Goal: Transaction & Acquisition: Subscribe to service/newsletter

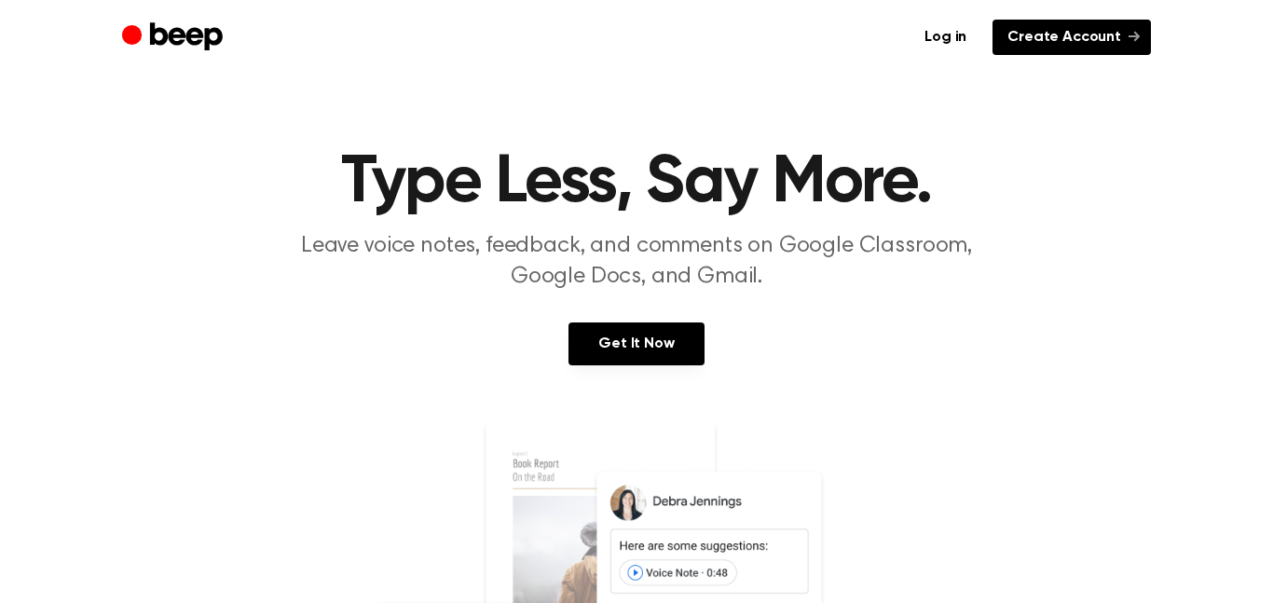
click at [1071, 30] on link "Create Account" at bounding box center [1071, 37] width 158 height 35
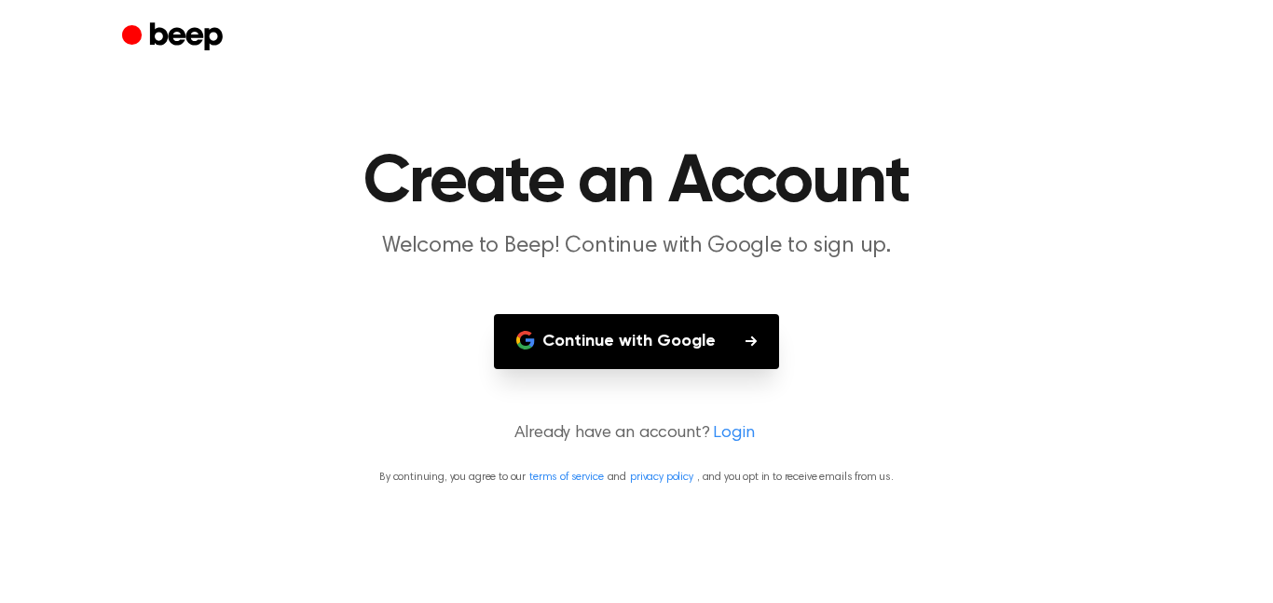
click at [670, 337] on button "Continue with Google" at bounding box center [636, 341] width 285 height 55
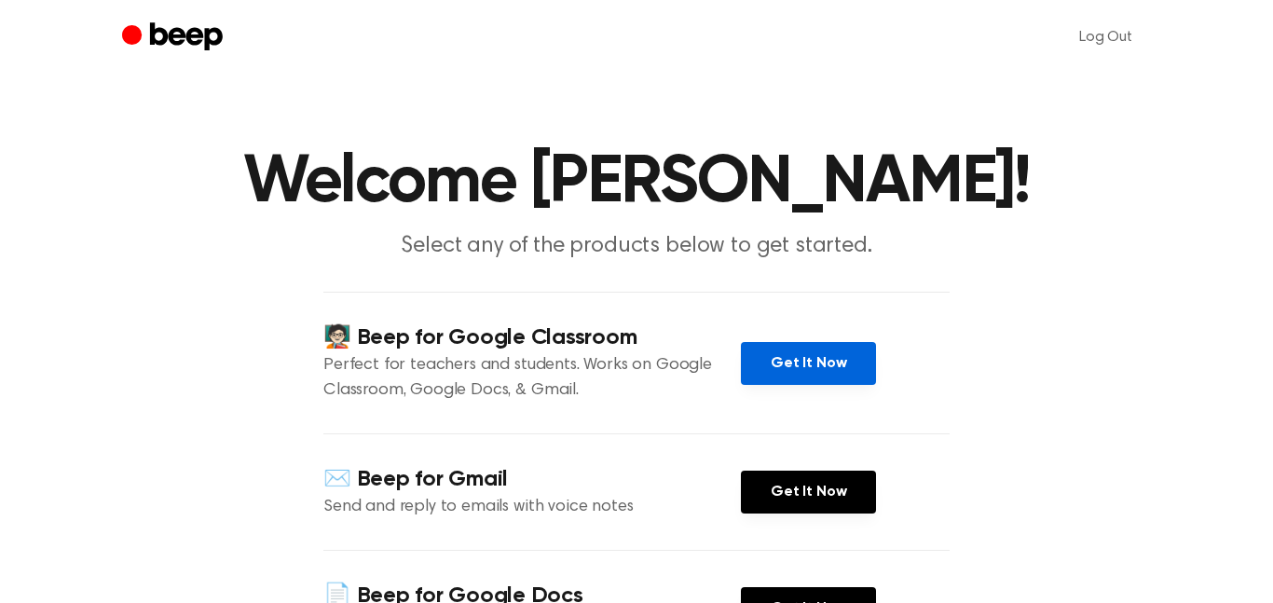
click at [804, 365] on link "Get It Now" at bounding box center [808, 363] width 135 height 43
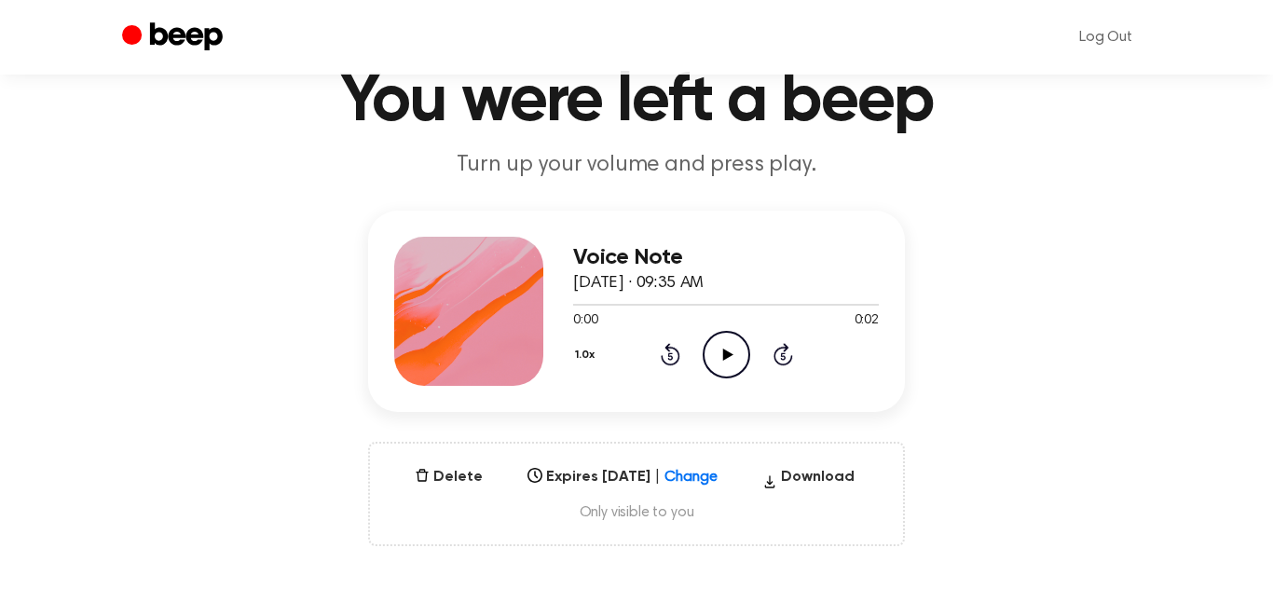
scroll to position [90, 0]
